Goal: Task Accomplishment & Management: Manage account settings

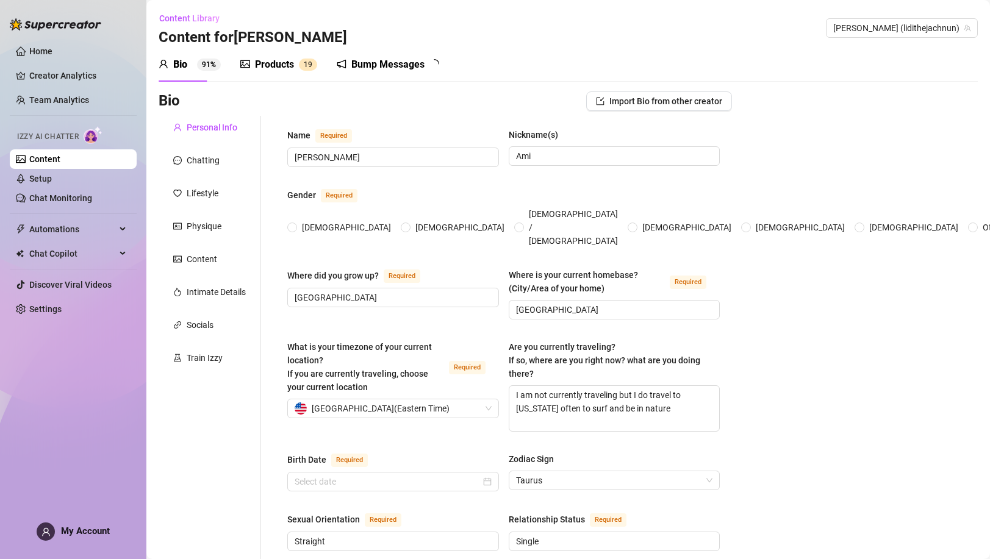
radio input "true"
type input "[DATE]"
click at [65, 90] on ul "Home Creator Analytics Team Analytics Izzy AI Chatter Content Setup Chat Monito…" at bounding box center [73, 180] width 127 height 287
click at [62, 95] on link "Team Analytics" at bounding box center [59, 100] width 60 height 10
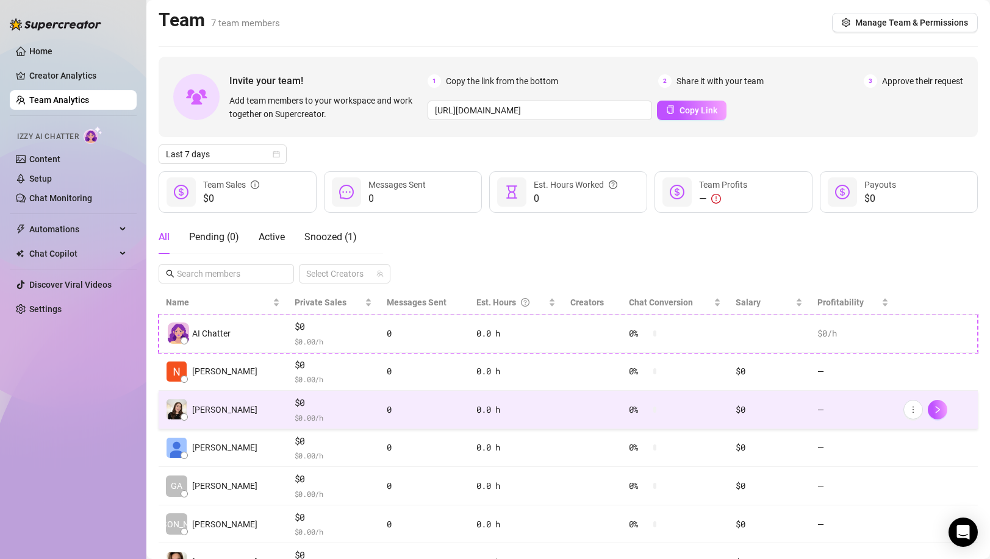
click at [232, 415] on td "[PERSON_NAME]" at bounding box center [223, 410] width 129 height 38
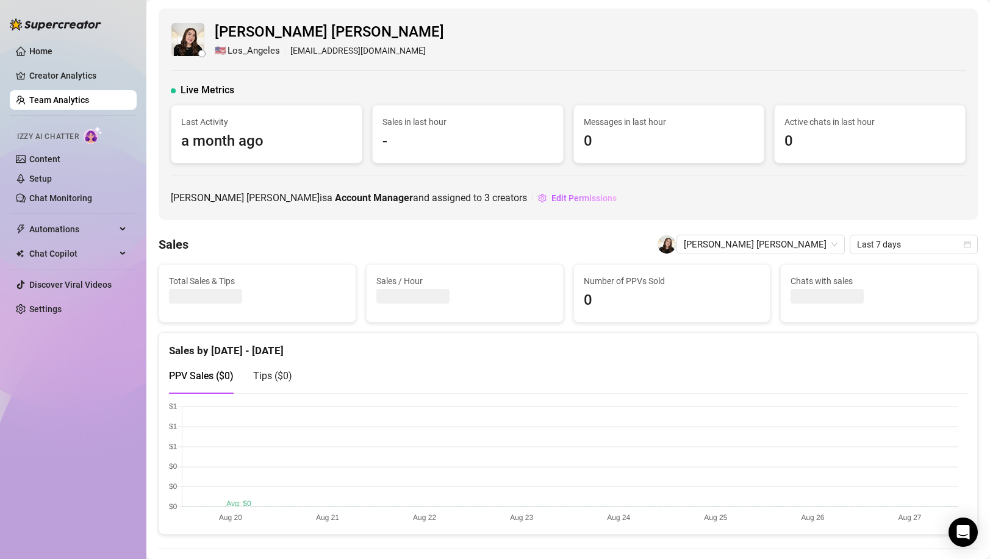
click at [63, 101] on link "Team Analytics" at bounding box center [59, 100] width 60 height 10
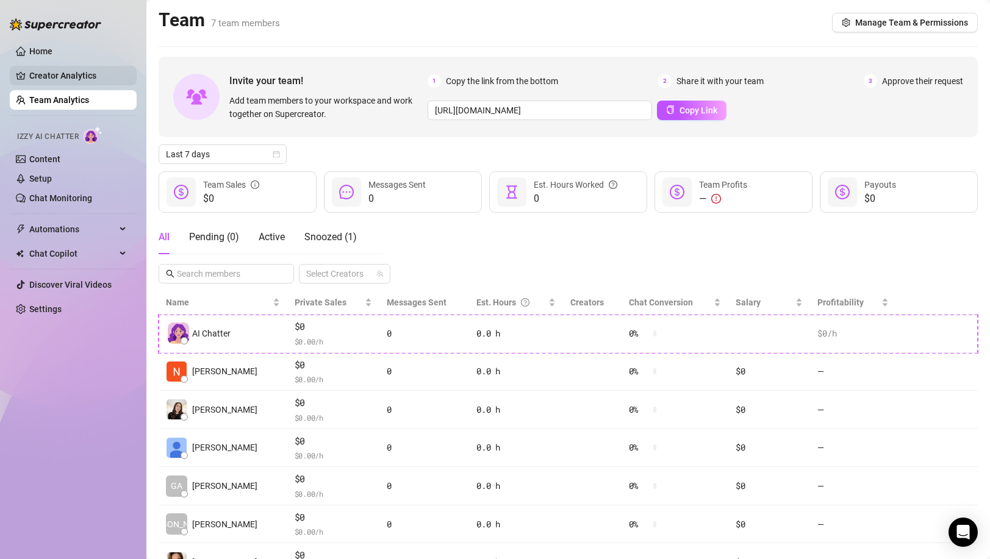
click at [74, 66] on link "Creator Analytics" at bounding box center [78, 76] width 98 height 20
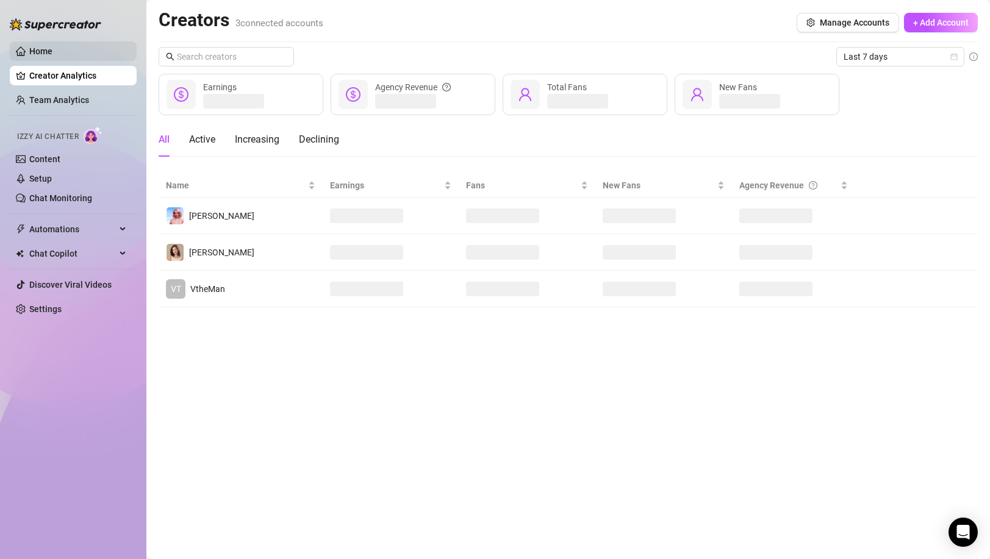
click at [52, 52] on link "Home" at bounding box center [40, 51] width 23 height 10
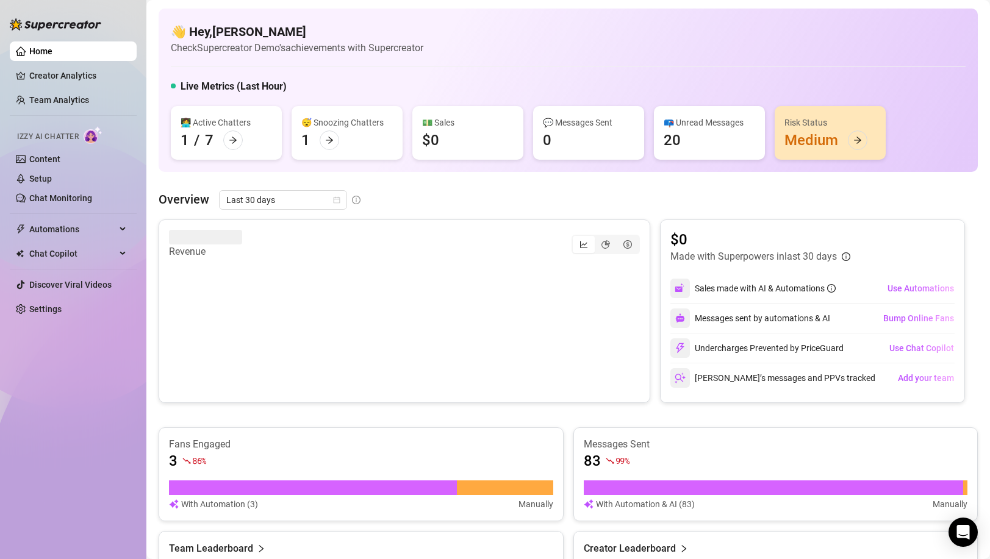
click at [59, 89] on ul "Home Creator Analytics Team Analytics Izzy AI Chatter Content Setup Chat Monito…" at bounding box center [73, 180] width 127 height 287
click at [55, 99] on link "Team Analytics" at bounding box center [59, 100] width 60 height 10
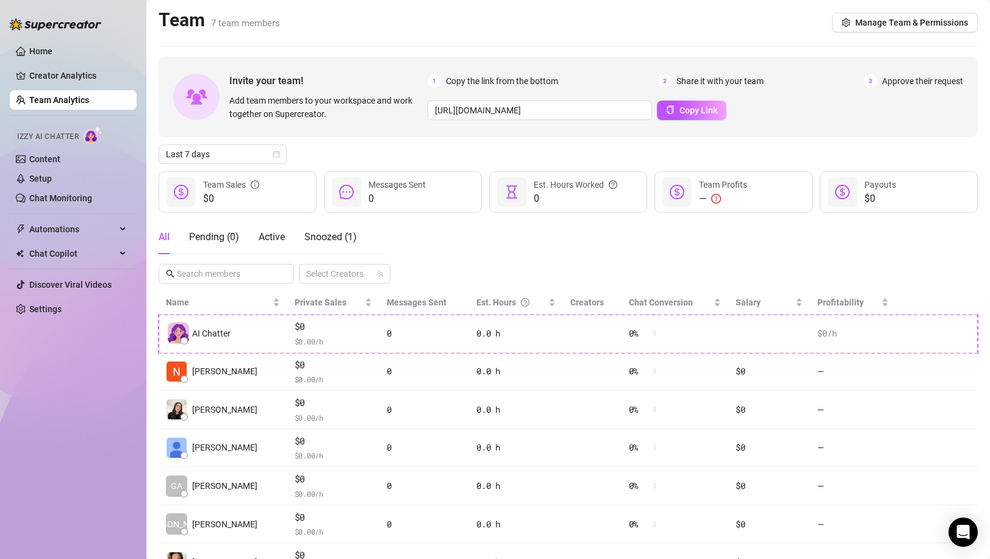
drag, startPoint x: 399, startPoint y: 1, endPoint x: 185, endPoint y: -23, distance: 215.4
click at [185, 0] on html "Home Creator Analytics Team Analytics Izzy AI Chatter Content Setup Chat Monito…" at bounding box center [495, 279] width 990 height 559
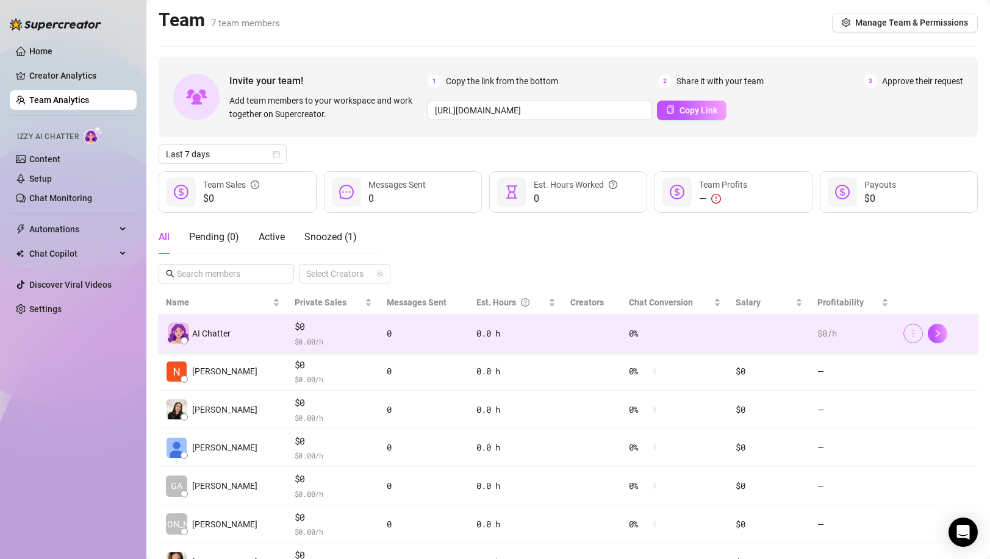
click at [909, 326] on button "button" at bounding box center [913, 334] width 20 height 20
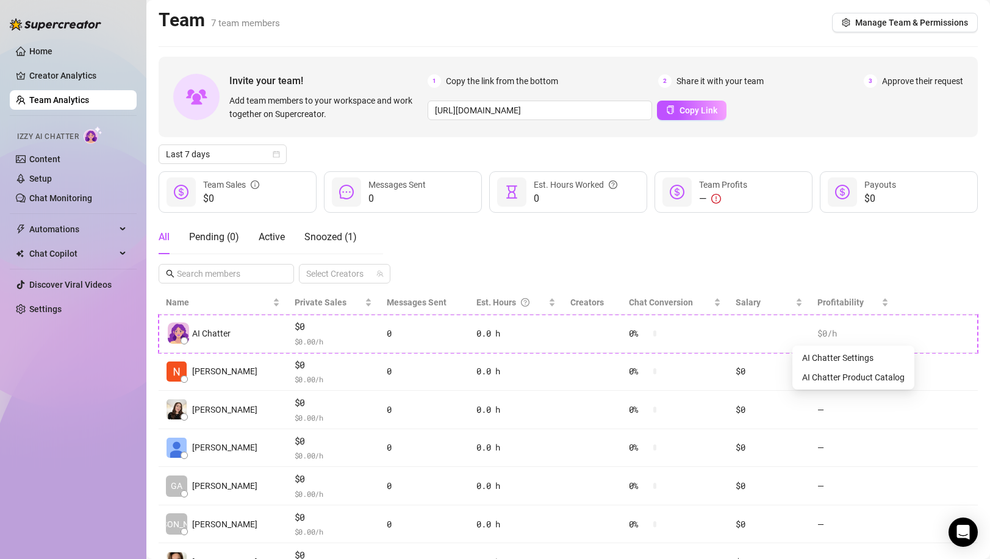
click at [915, 283] on div "All Pending ( 0 ) Active Snoozed ( 1 ) Select Creators" at bounding box center [568, 251] width 819 height 63
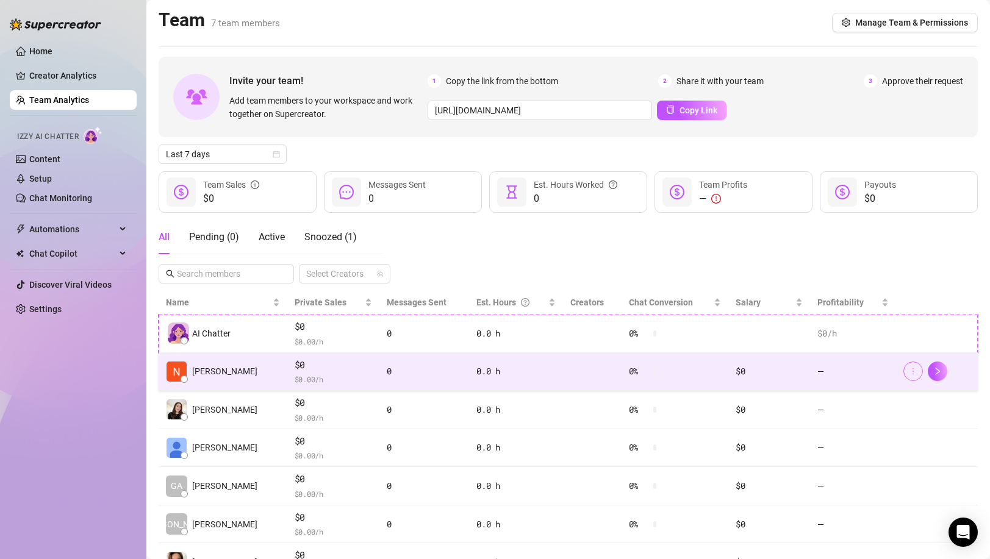
click at [903, 369] on button "button" at bounding box center [913, 372] width 20 height 20
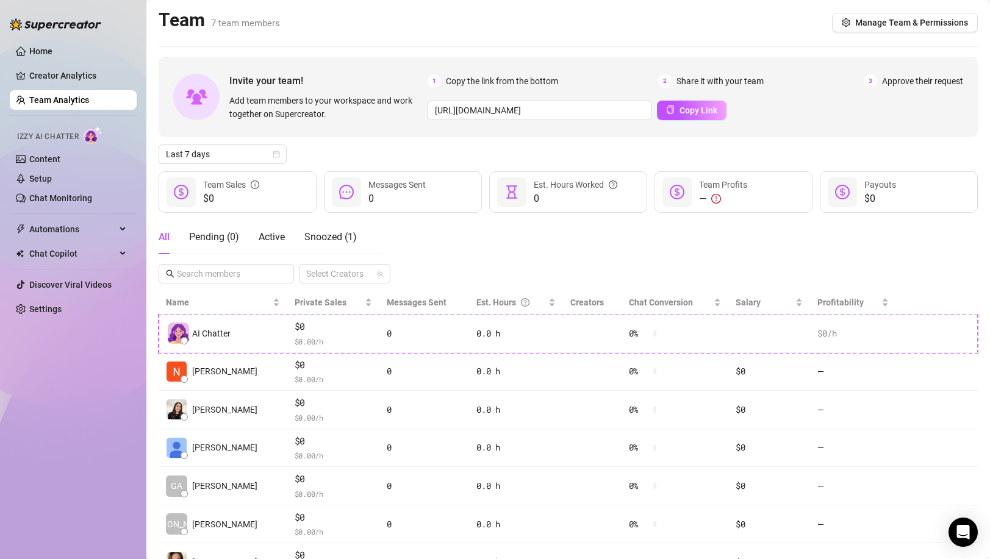
click at [912, 247] on div "All Pending ( 0 ) Active Snoozed ( 1 ) Select Creators" at bounding box center [568, 251] width 819 height 63
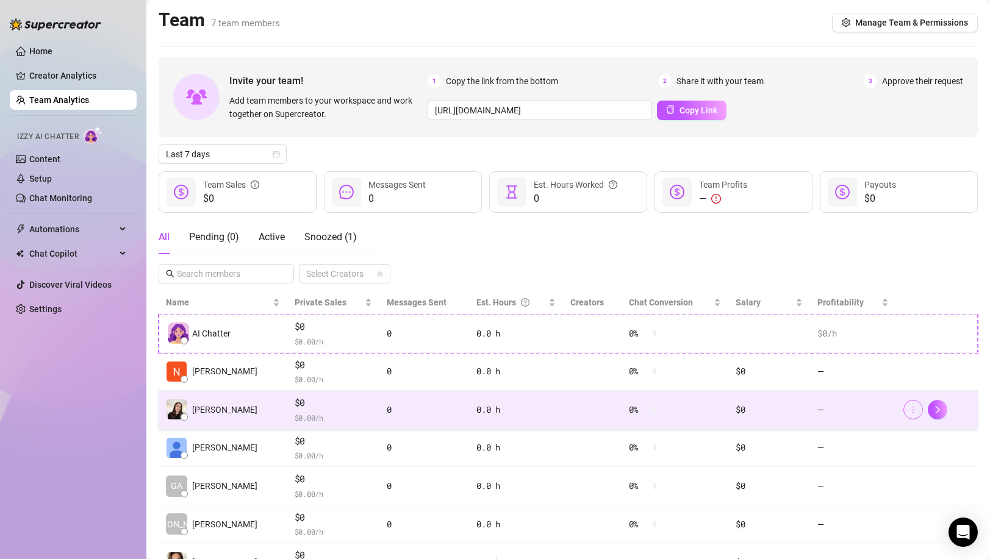
click at [903, 411] on button "button" at bounding box center [913, 410] width 20 height 20
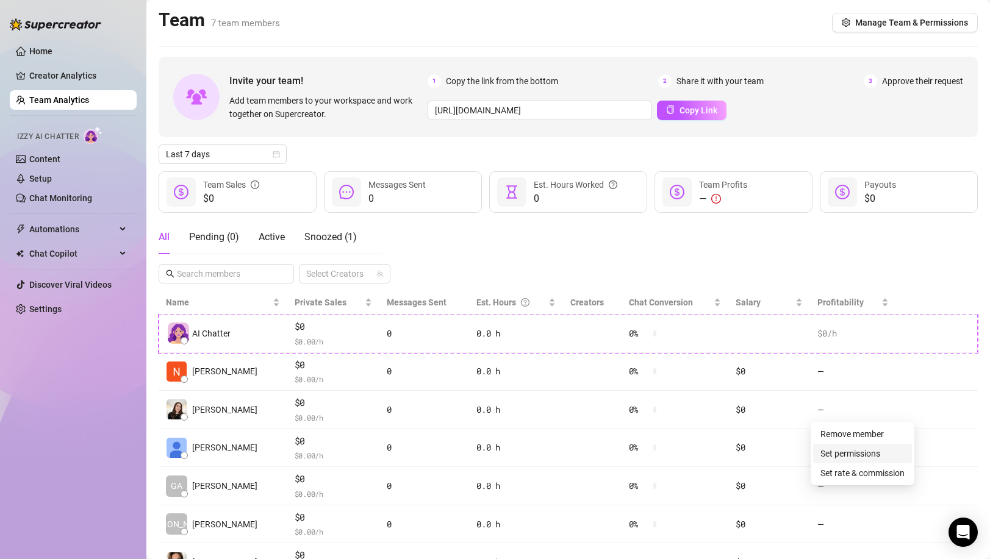
click at [847, 457] on link "Set permissions" at bounding box center [850, 454] width 60 height 10
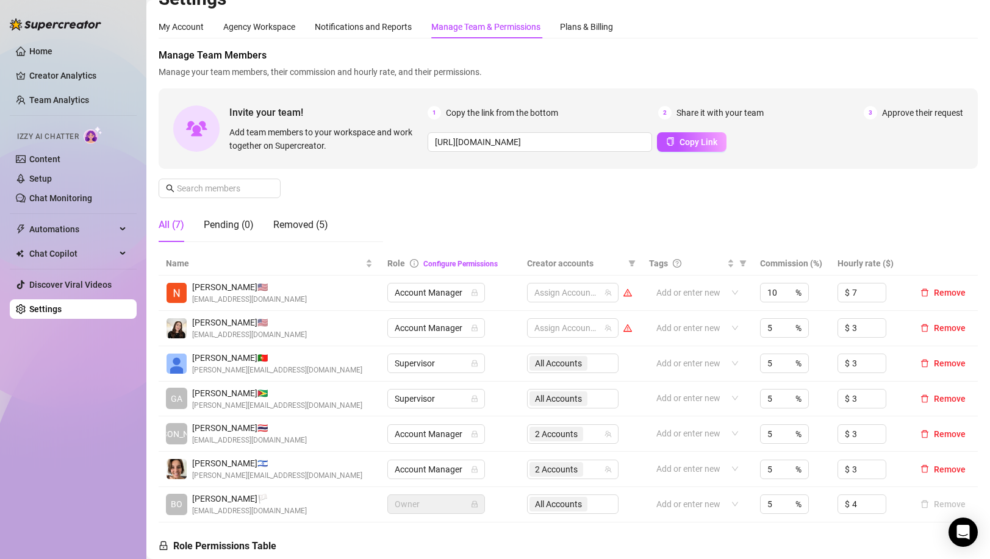
scroll to position [34, 0]
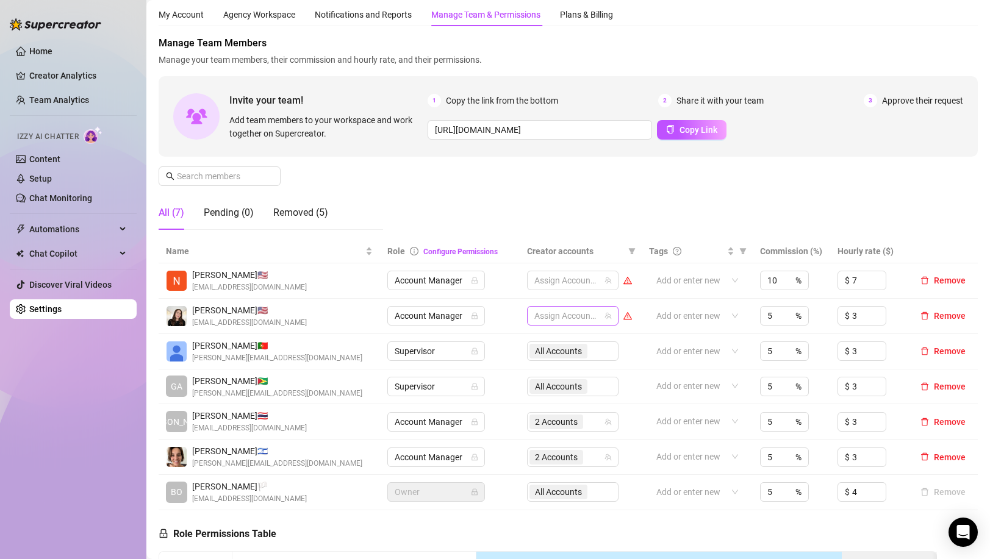
click at [554, 322] on div at bounding box center [566, 315] width 74 height 17
click at [562, 177] on div "Manage Team Members Manage your team members, their commission and hourly rate,…" at bounding box center [568, 138] width 819 height 204
click at [52, 56] on link "Home" at bounding box center [40, 51] width 23 height 10
